Goal: Communication & Community: Share content

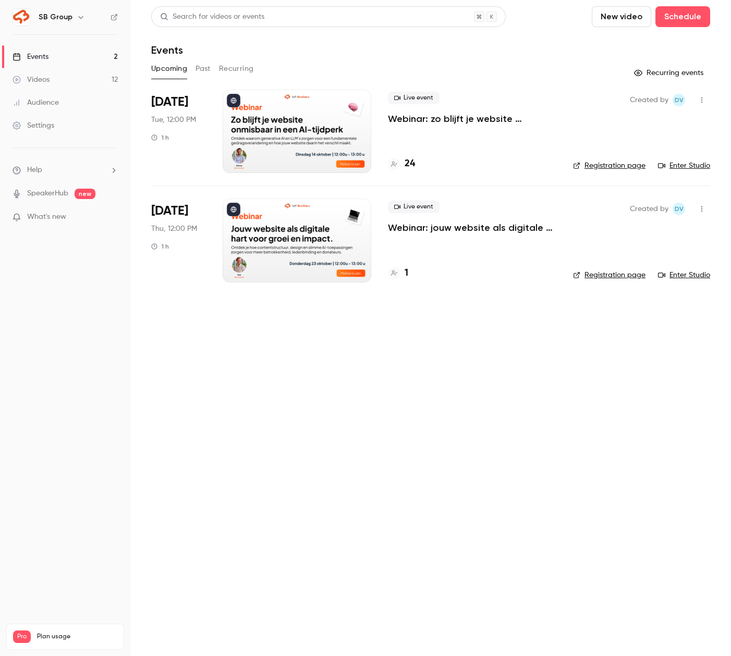
click at [620, 164] on link "Registration page" at bounding box center [609, 166] width 72 height 10
click at [702, 94] on button "button" at bounding box center [701, 100] width 17 height 17
click at [641, 128] on div "Share" at bounding box center [661, 126] width 79 height 10
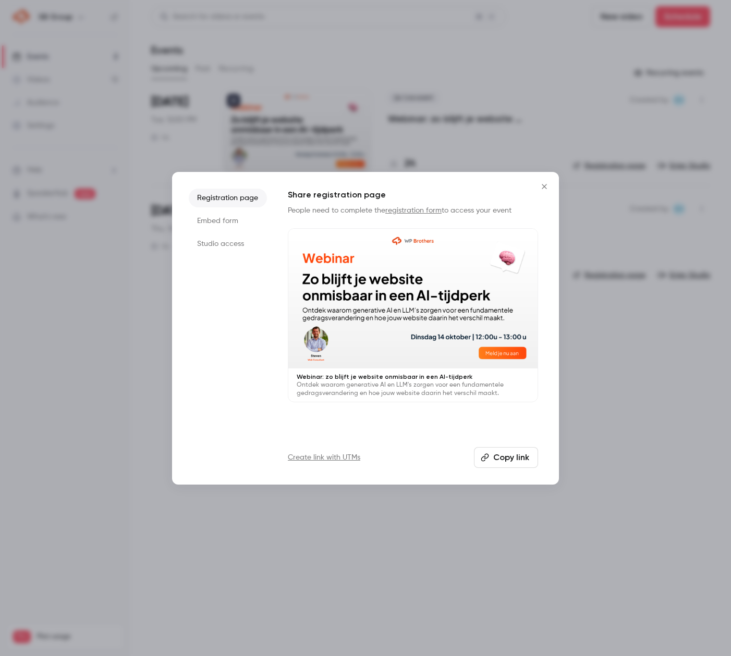
click at [496, 457] on button "Copy link" at bounding box center [506, 457] width 64 height 21
click at [509, 455] on button "Copy link" at bounding box center [506, 457] width 64 height 21
click at [502, 459] on button "Copy link" at bounding box center [506, 457] width 64 height 21
